Goal: Transaction & Acquisition: Purchase product/service

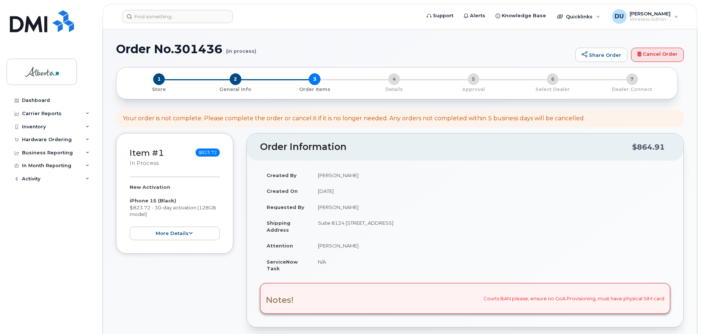
scroll to position [183, 0]
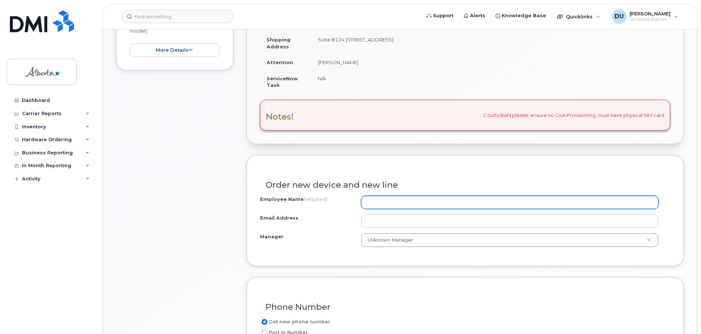
click at [372, 202] on input "Employee Name (required)" at bounding box center [509, 202] width 297 height 13
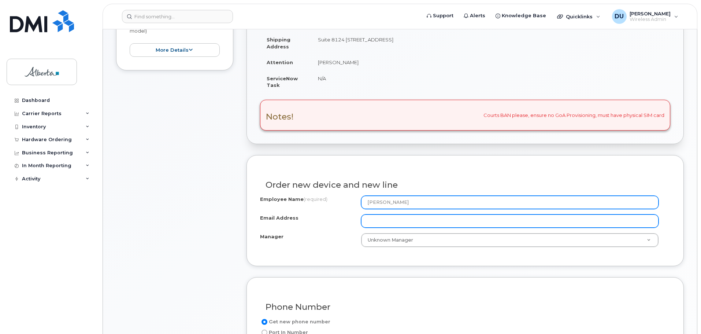
type input "[PERSON_NAME]"
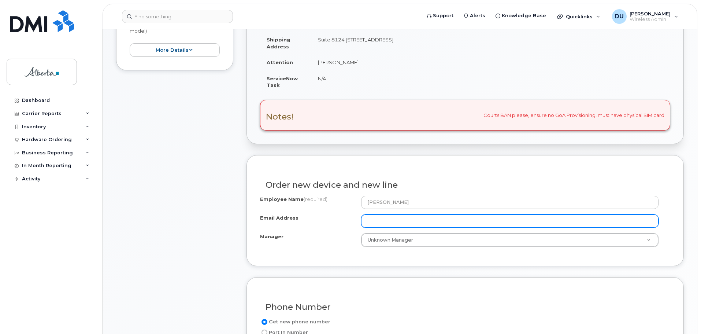
click at [379, 223] on input "Email Address" at bounding box center [509, 220] width 297 height 13
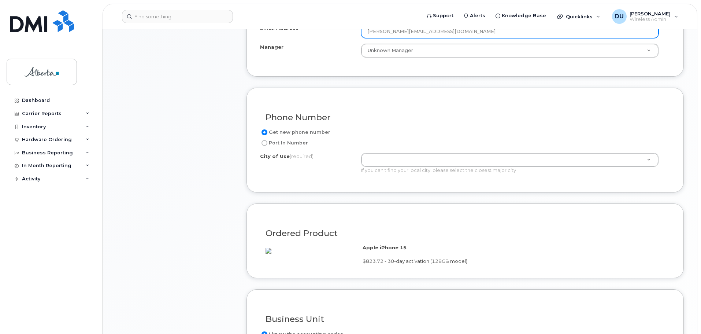
scroll to position [403, 0]
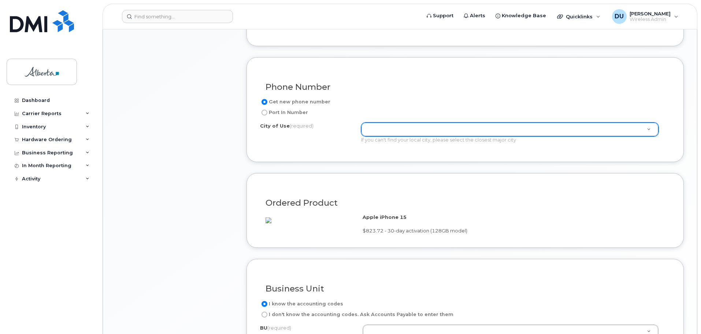
type input "[PERSON_NAME][EMAIL_ADDRESS][DOMAIN_NAME]"
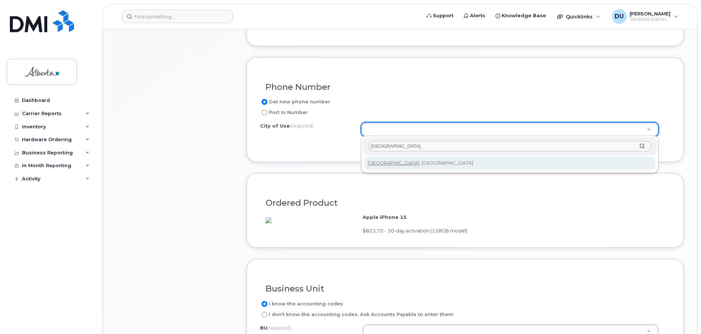
type input "Edmonton"
type input "182"
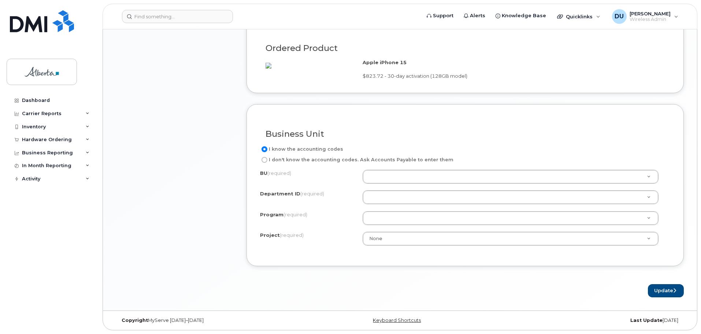
scroll to position [571, 0]
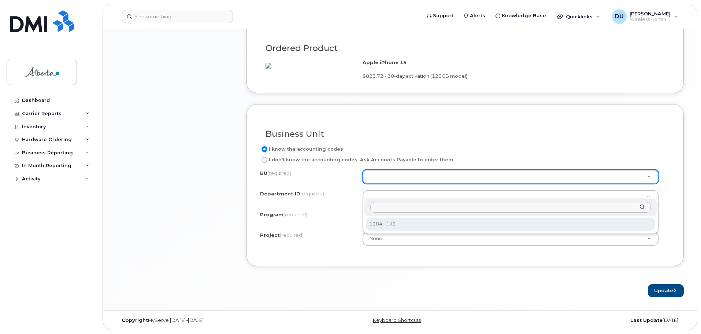
select select "128A"
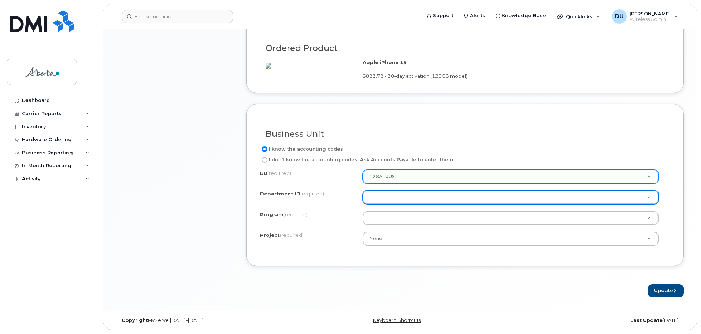
type input "0"
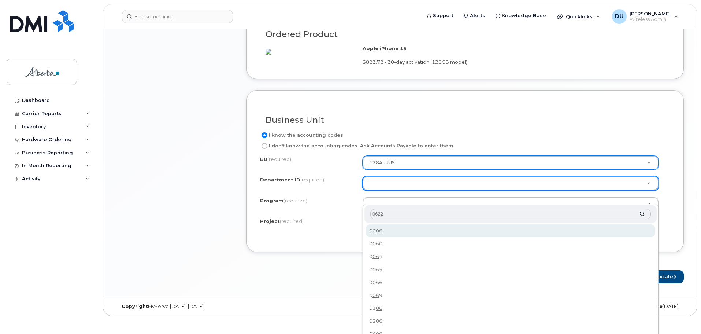
click at [375, 215] on input "0622" at bounding box center [510, 214] width 280 height 11
type input "0622"
click at [642, 215] on div "0622" at bounding box center [510, 214] width 292 height 18
click at [642, 212] on div "0622" at bounding box center [510, 214] width 292 height 18
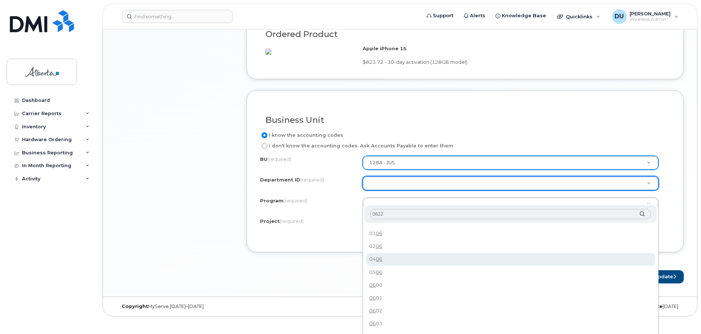
scroll to position [0, 0]
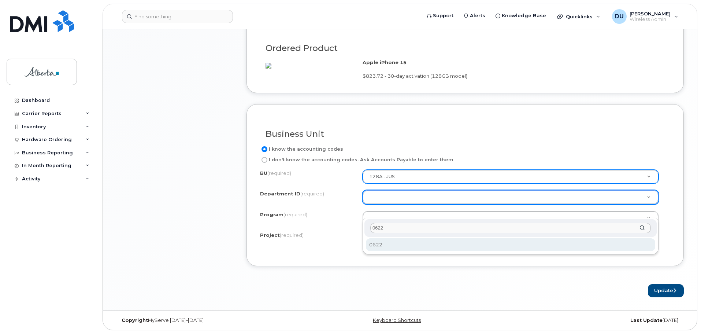
type input "0622"
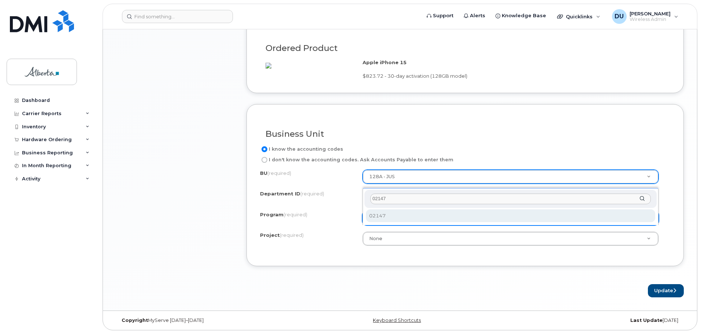
type input "02147"
select select "02147"
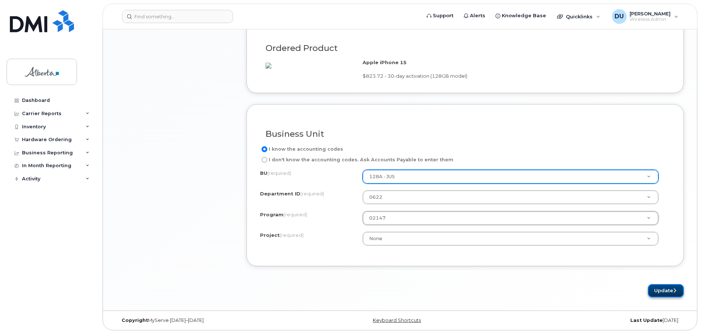
click at [664, 288] on button "Update" at bounding box center [666, 291] width 36 height 14
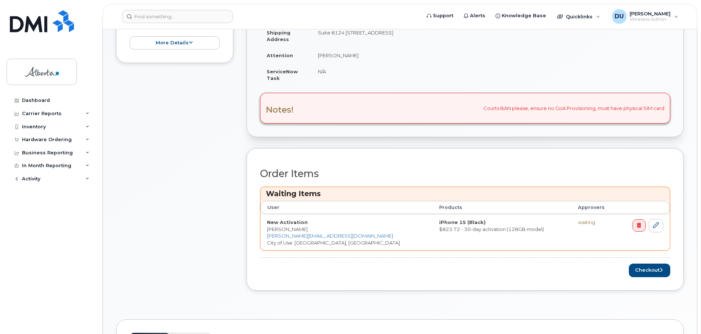
scroll to position [293, 0]
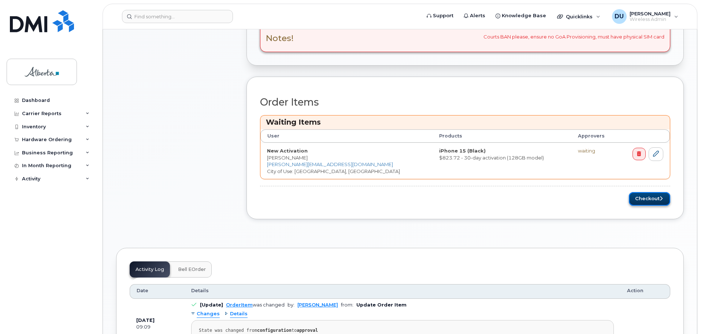
click at [642, 198] on button "Checkout" at bounding box center [649, 199] width 41 height 14
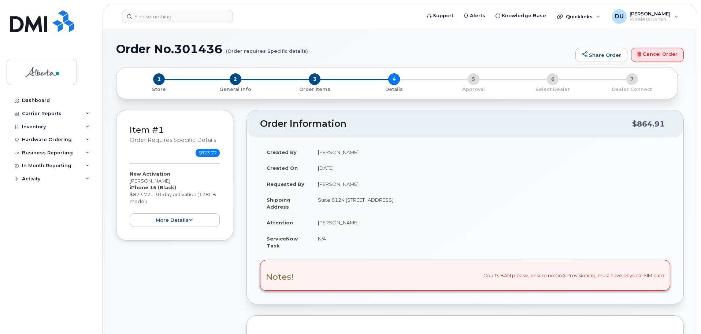
select select
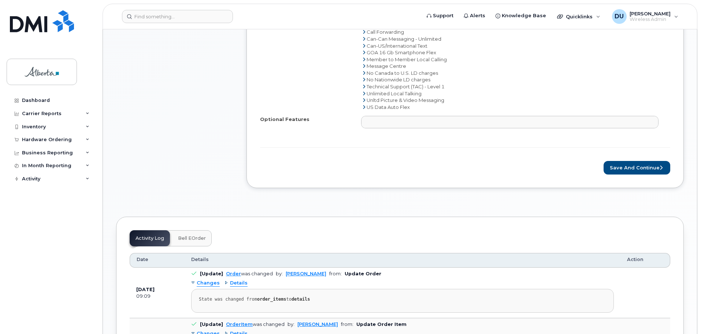
scroll to position [439, 0]
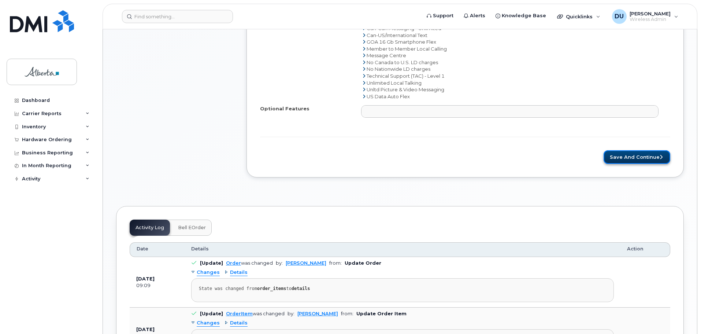
click at [633, 157] on button "Save and Continue" at bounding box center [636, 157] width 67 height 14
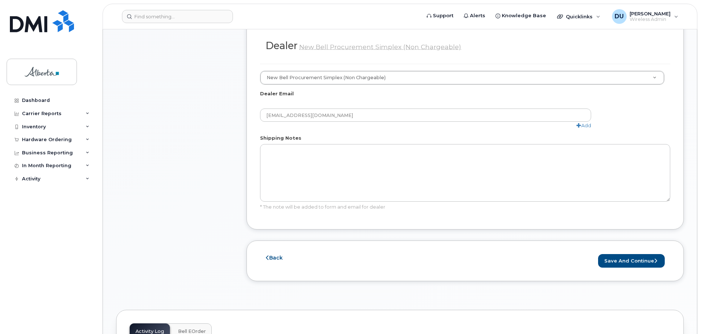
scroll to position [439, 0]
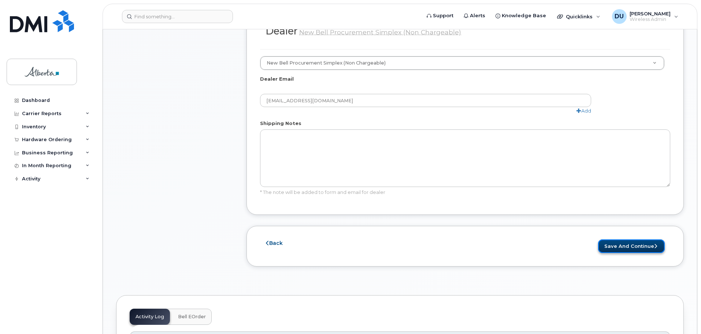
click at [638, 239] on button "Save and Continue" at bounding box center [631, 246] width 67 height 14
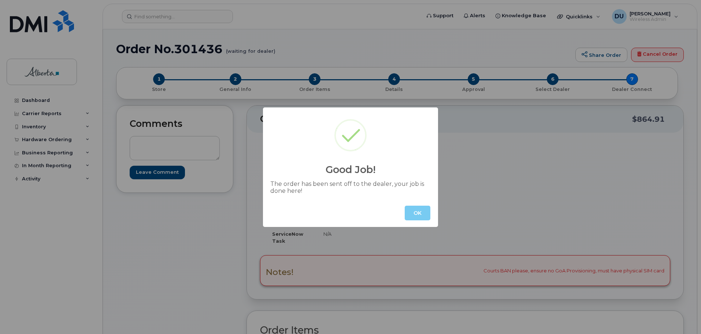
click at [422, 216] on button "OK" at bounding box center [418, 212] width 26 height 15
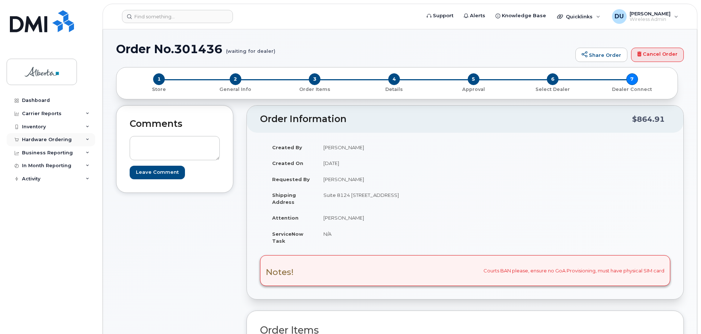
click at [34, 136] on div "Hardware Ordering" at bounding box center [51, 139] width 89 height 13
click at [35, 166] on div "Orders" at bounding box center [34, 167] width 18 height 7
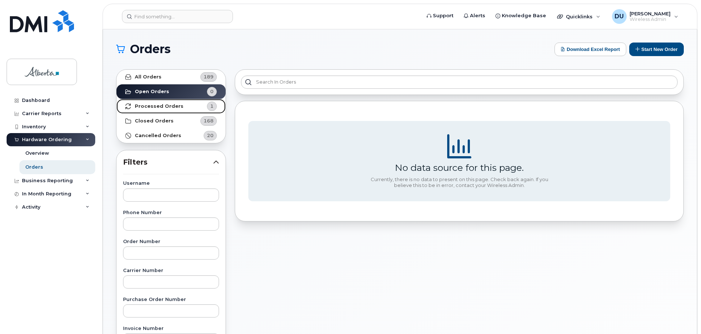
click at [166, 104] on strong "Processed Orders" at bounding box center [159, 106] width 49 height 6
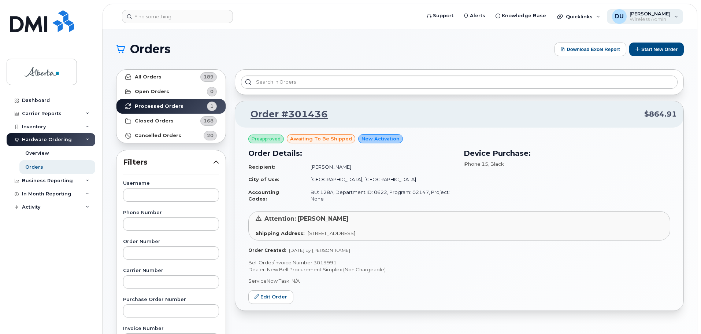
click at [646, 15] on span "[PERSON_NAME]" at bounding box center [649, 14] width 41 height 6
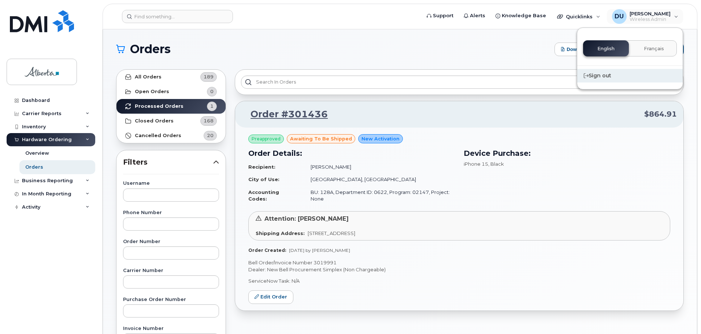
click at [601, 74] on div "Sign out" at bounding box center [629, 76] width 105 height 14
